Goal: Task Accomplishment & Management: Use online tool/utility

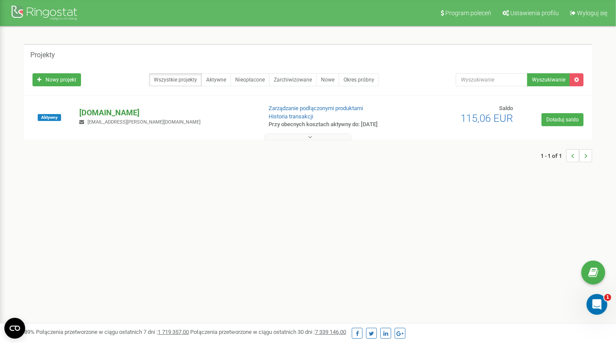
click at [103, 109] on p "[DOMAIN_NAME]" at bounding box center [167, 112] width 175 height 11
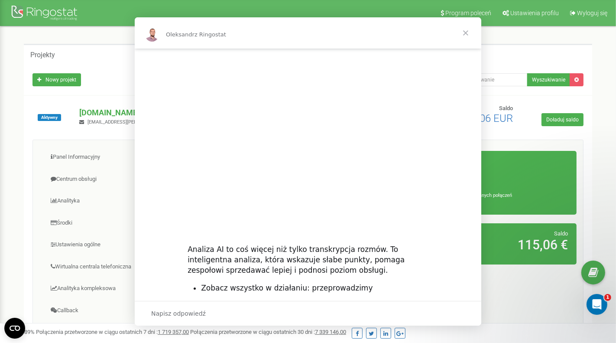
scroll to position [95, 0]
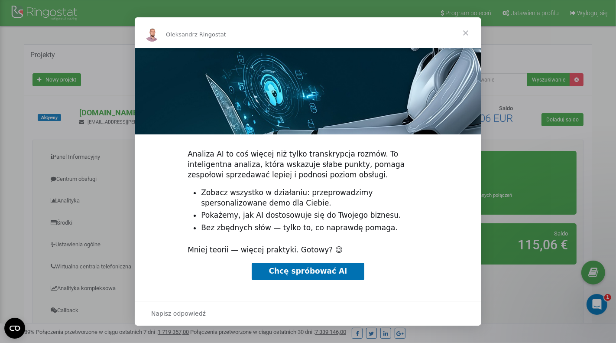
click at [333, 127] on img "Komunikator Intercom" at bounding box center [308, 44] width 347 height 181
click at [466, 34] on span "Zamknij" at bounding box center [465, 32] width 31 height 31
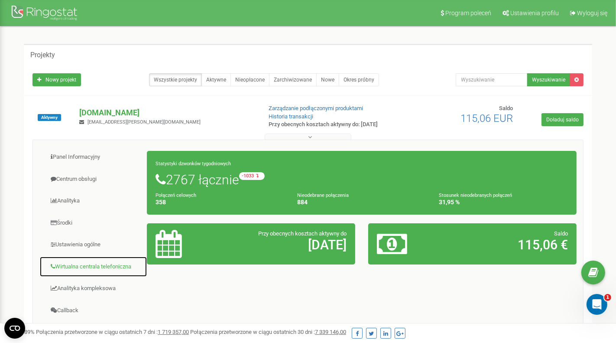
click at [98, 260] on link "Wirtualna centrala telefoniczna" at bounding box center [93, 266] width 108 height 21
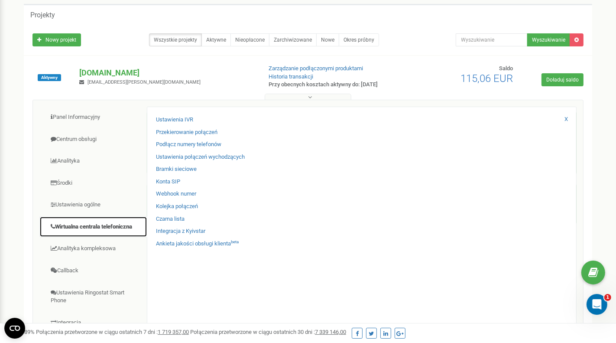
scroll to position [71, 0]
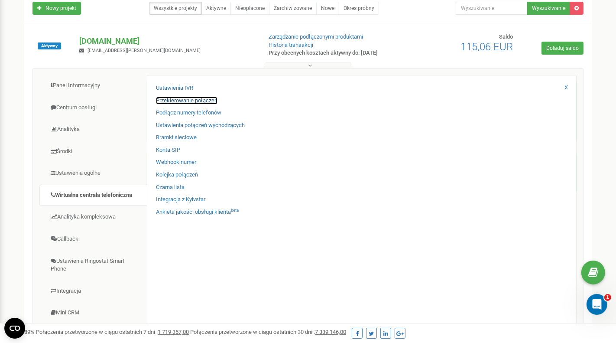
click at [202, 101] on link "Przekierowanie połączeń" at bounding box center [187, 101] width 62 height 8
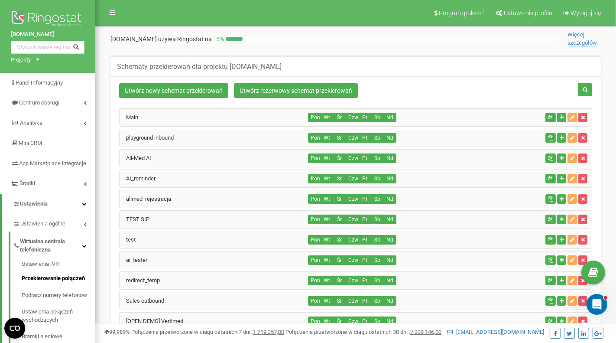
click at [226, 156] on div "All-Med AI" at bounding box center [214, 157] width 189 height 17
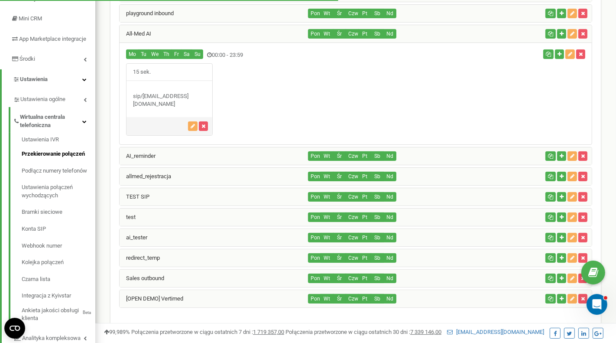
scroll to position [125, 0]
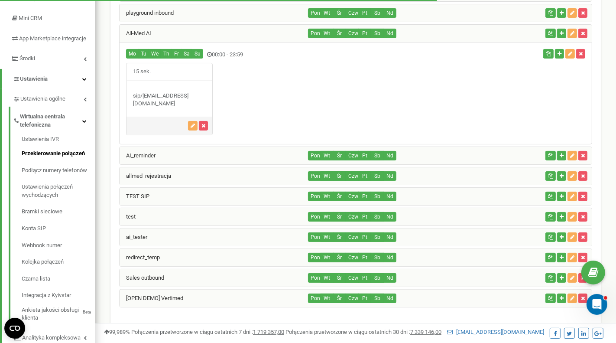
click at [233, 172] on div "allmed_rejestracja" at bounding box center [214, 175] width 189 height 17
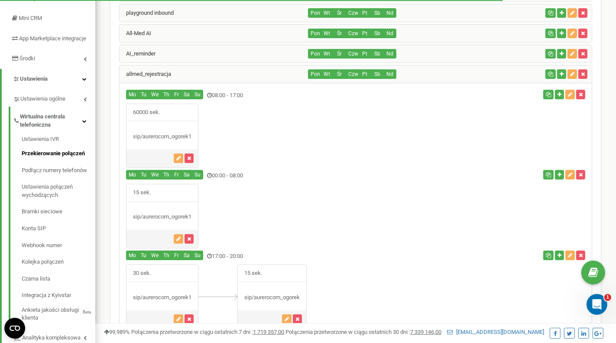
scroll to position [214, 0]
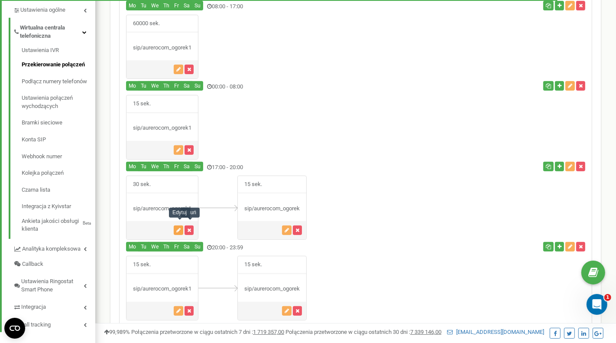
click at [183, 226] on button "button" at bounding box center [179, 230] width 10 height 10
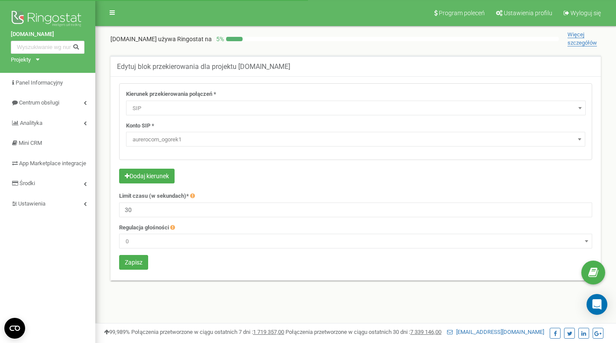
select select "SIP"
select select "aurerocom_ogorek1"
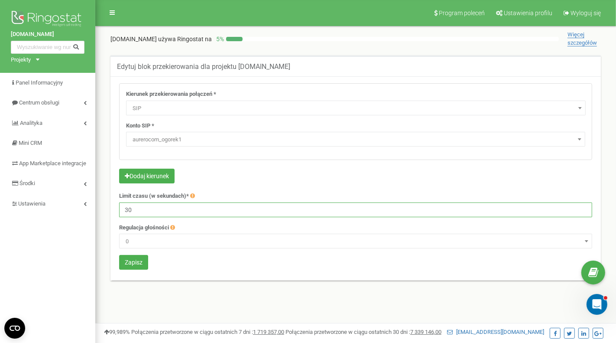
click at [180, 204] on input "30" at bounding box center [355, 209] width 473 height 15
type input "3"
type input "600000"
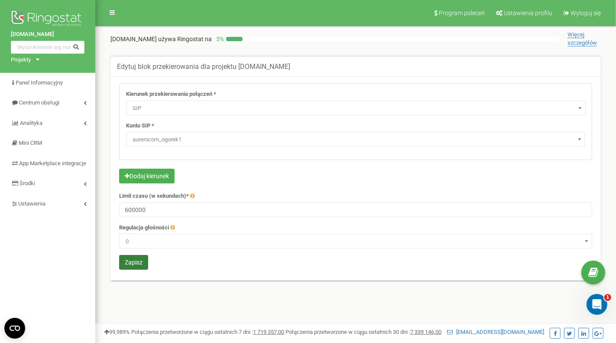
click at [139, 262] on button "Zapisz" at bounding box center [133, 262] width 29 height 15
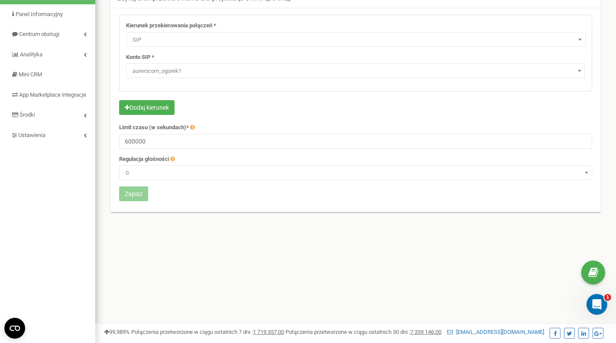
scroll to position [62, 0]
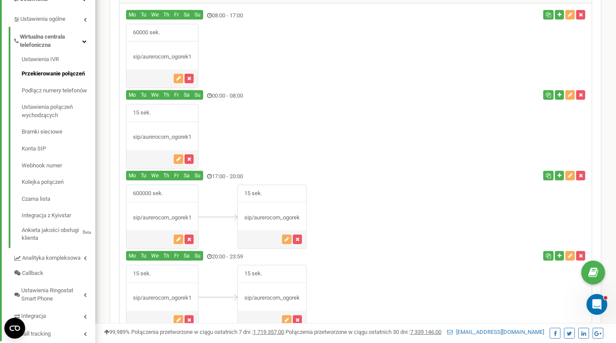
scroll to position [299, 0]
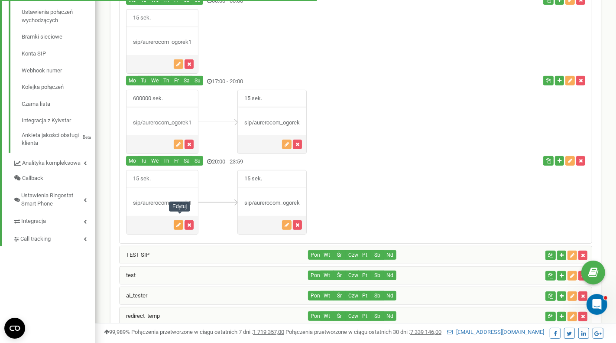
click at [177, 221] on button "button" at bounding box center [179, 225] width 10 height 10
